Goal: Information Seeking & Learning: Learn about a topic

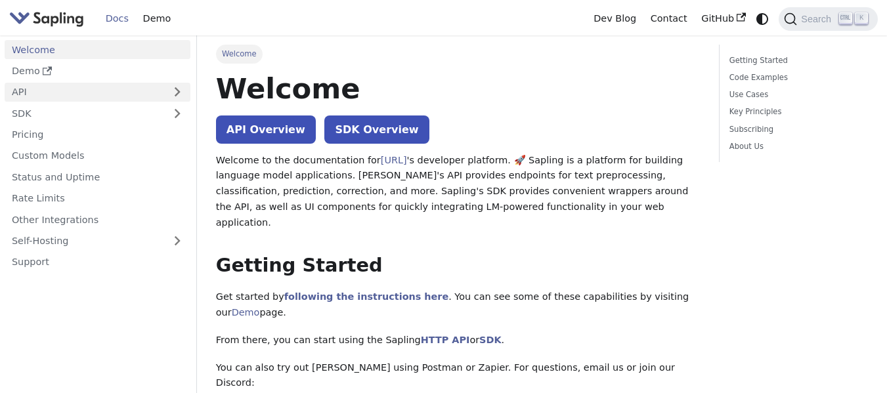
click at [29, 85] on link "API" at bounding box center [85, 92] width 160 height 19
click at [60, 96] on link "API" at bounding box center [85, 92] width 160 height 19
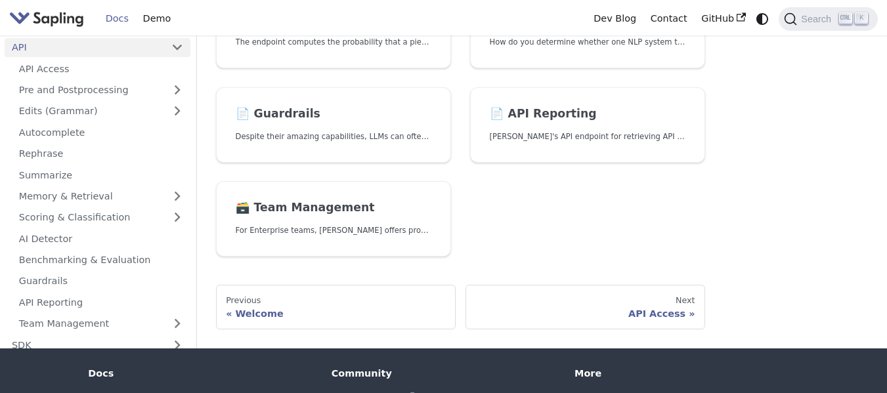
scroll to position [636, 0]
